Goal: Information Seeking & Learning: Learn about a topic

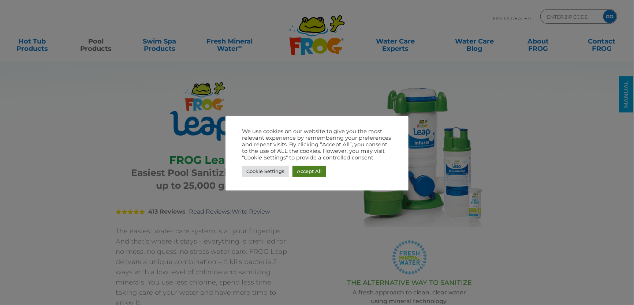
click at [299, 172] on link "Accept All" at bounding box center [309, 171] width 34 height 11
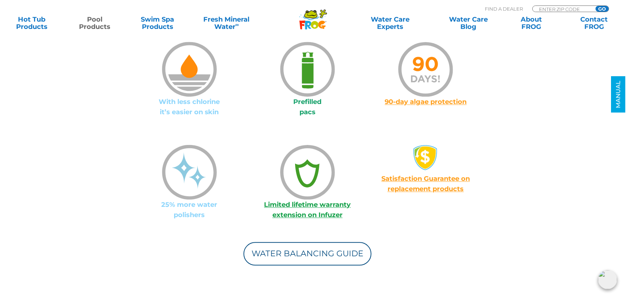
scroll to position [780, 0]
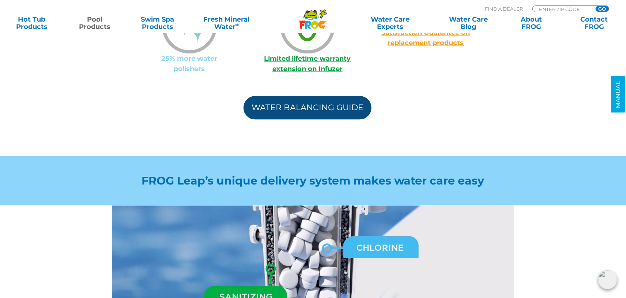
click at [348, 97] on link "Water Balancing Guide" at bounding box center [308, 107] width 128 height 23
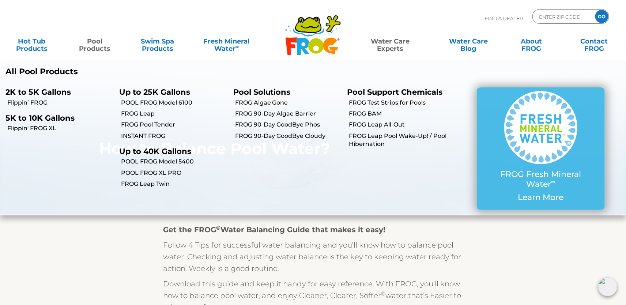
click at [90, 42] on link "Pool Products" at bounding box center [94, 41] width 49 height 15
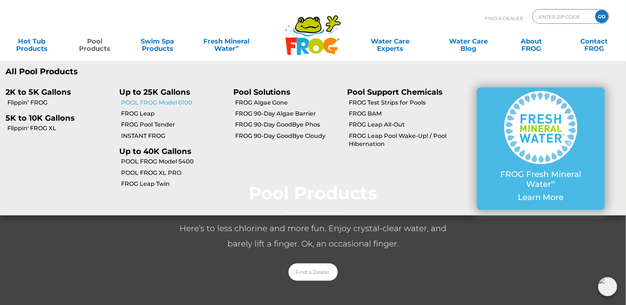
click at [150, 102] on link "POOL FROG Model 6100" at bounding box center [174, 103] width 106 height 8
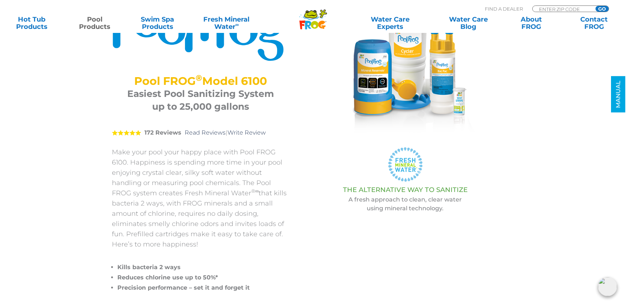
scroll to position [97, 0]
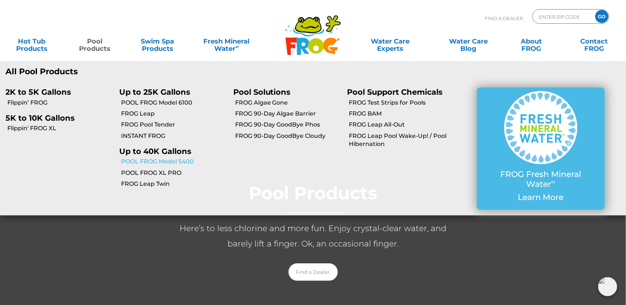
click at [164, 162] on link "POOL FROG Model 5400" at bounding box center [174, 162] width 106 height 8
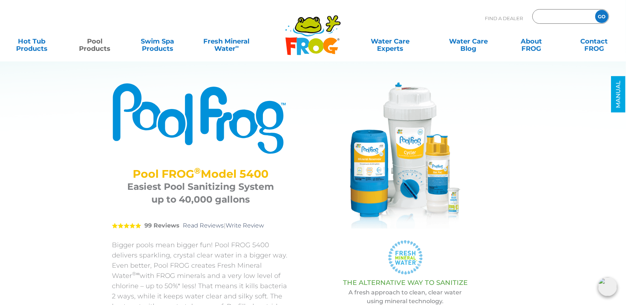
click at [575, 16] on input "Zip Code Form" at bounding box center [563, 16] width 49 height 11
type input "75762"
click at [605, 18] on input "GO" at bounding box center [602, 16] width 13 height 13
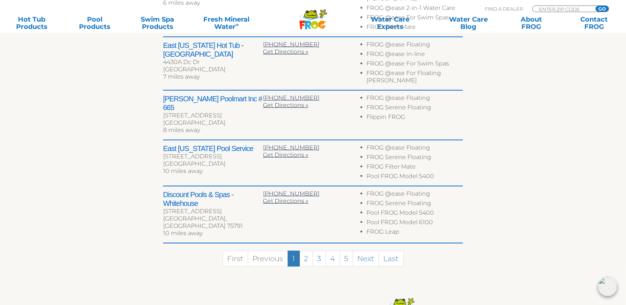
scroll to position [341, 0]
